Goal: Transaction & Acquisition: Purchase product/service

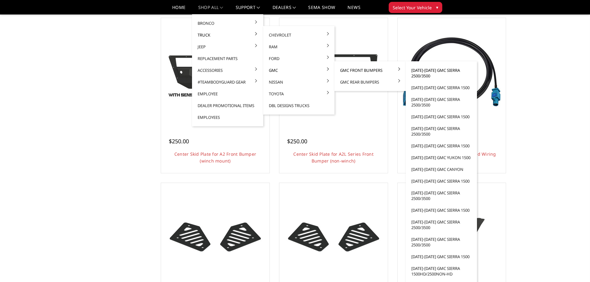
click at [421, 73] on link "[DATE]-[DATE] GMC Sierra 2500/3500" at bounding box center [441, 72] width 66 height 17
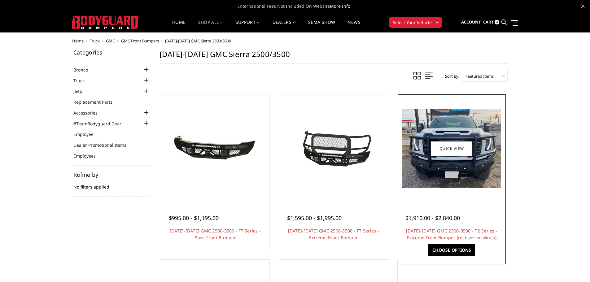
click at [450, 172] on img at bounding box center [451, 149] width 99 height 80
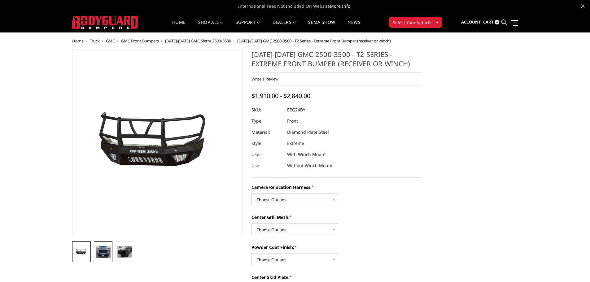
click at [104, 250] on img at bounding box center [103, 252] width 15 height 12
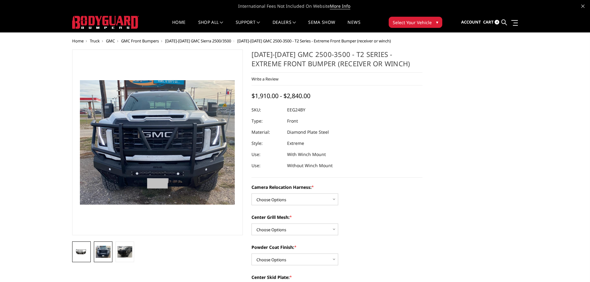
click at [77, 254] on img at bounding box center [81, 252] width 15 height 7
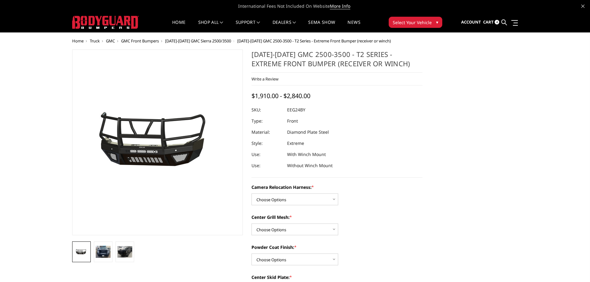
click at [177, 41] on span "[DATE]-[DATE] GMC Sierra 2500/3500" at bounding box center [198, 41] width 66 height 6
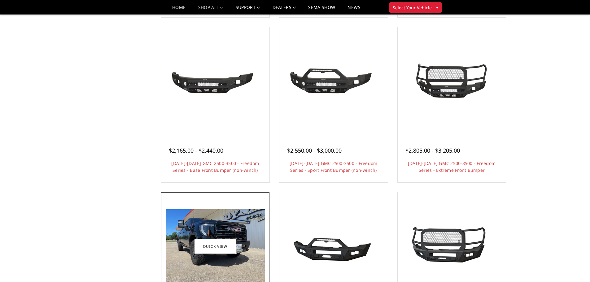
scroll to position [210, 0]
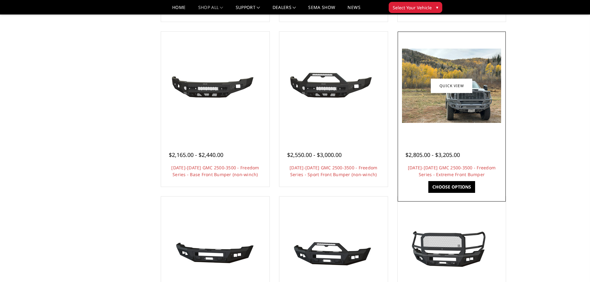
click at [449, 110] on img at bounding box center [451, 86] width 99 height 74
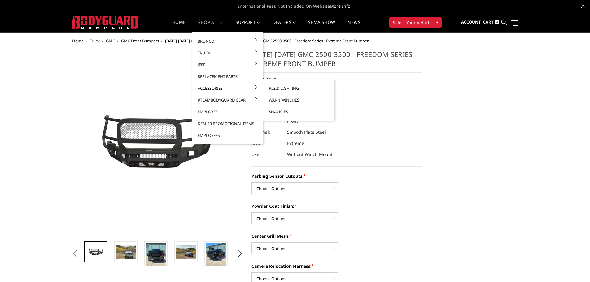
click at [282, 112] on link "Shackles" at bounding box center [299, 112] width 66 height 12
